Goal: Information Seeking & Learning: Learn about a topic

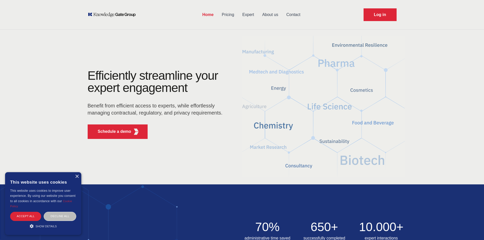
click at [270, 13] on link "About us" at bounding box center [270, 14] width 24 height 13
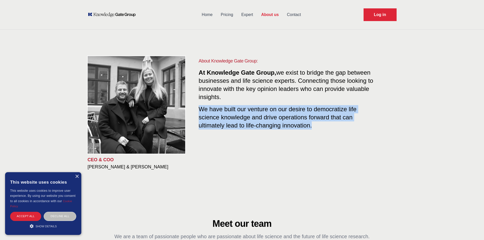
drag, startPoint x: 268, startPoint y: 95, endPoint x: 347, endPoint y: 125, distance: 84.3
click at [347, 125] on div "About Knowledge Gate Group: At Knowledge Gate Group, we exist to bridge the gap…" at bounding box center [288, 97] width 178 height 80
click at [349, 130] on div "About Knowledge Gate Group: At Knowledge Gate Group, we exist to bridge the gap…" at bounding box center [288, 97] width 178 height 80
drag, startPoint x: 356, startPoint y: 91, endPoint x: 366, endPoint y: 125, distance: 35.1
click at [366, 125] on div "About Knowledge Gate Group: At Knowledge Gate Group, we exist to bridge the gap…" at bounding box center [288, 97] width 178 height 80
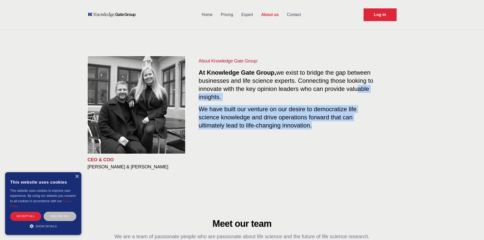
click at [366, 125] on p "We have built our venture on our desire to democratize life science knowledge a…" at bounding box center [288, 117] width 178 height 24
drag, startPoint x: 372, startPoint y: 92, endPoint x: 370, endPoint y: 121, distance: 28.8
click at [370, 121] on div "About Knowledge Gate Group: At Knowledge Gate Group, we exist to bridge the gap…" at bounding box center [288, 97] width 178 height 80
click at [370, 121] on p "We have built our venture on our desire to democratize life science knowledge a…" at bounding box center [288, 117] width 178 height 24
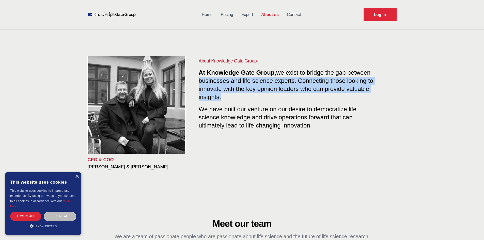
drag, startPoint x: 373, startPoint y: 97, endPoint x: 380, endPoint y: 74, distance: 24.1
click at [380, 74] on div "About Knowledge Gate Group: At Knowledge Gate Group, we exist to bridge the gap…" at bounding box center [293, 113] width 206 height 113
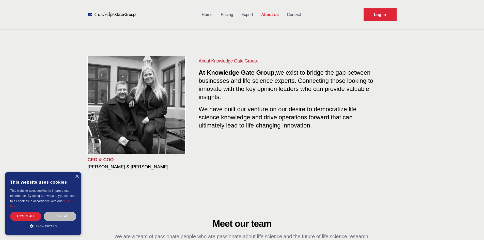
click at [367, 127] on p "We have built our venture on our desire to democratize life science knowledge a…" at bounding box center [288, 117] width 178 height 24
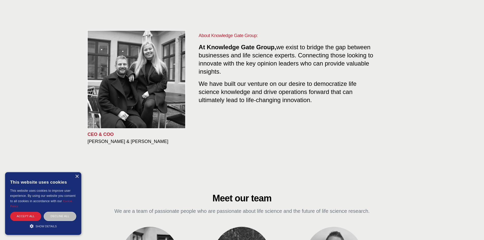
scroll to position [76, 0]
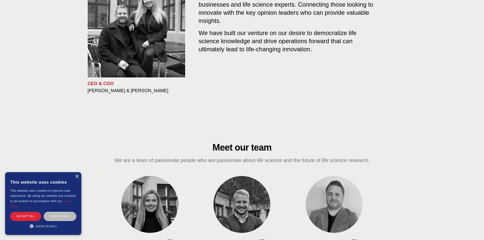
drag, startPoint x: 352, startPoint y: 146, endPoint x: 354, endPoint y: 137, distance: 9.0
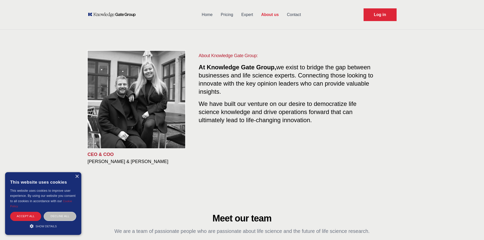
scroll to position [0, 0]
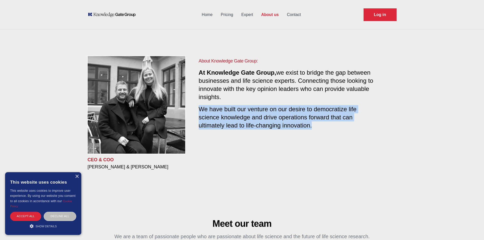
drag, startPoint x: 349, startPoint y: 96, endPoint x: 349, endPoint y: 125, distance: 29.0
click at [349, 125] on div "About Knowledge Gate Group: At Knowledge Gate Group, we exist to bridge the gap…" at bounding box center [288, 97] width 178 height 80
click at [349, 125] on p "We have built our venture on our desire to democratize life science knowledge a…" at bounding box center [288, 117] width 178 height 24
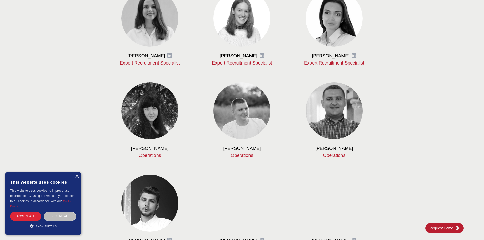
scroll to position [457, 0]
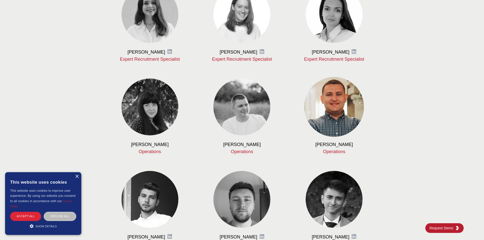
click at [354, 109] on img at bounding box center [334, 107] width 60 height 60
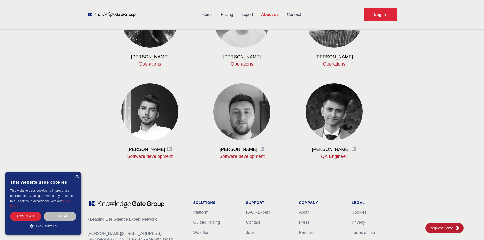
scroll to position [483, 0]
